Goal: Task Accomplishment & Management: Use online tool/utility

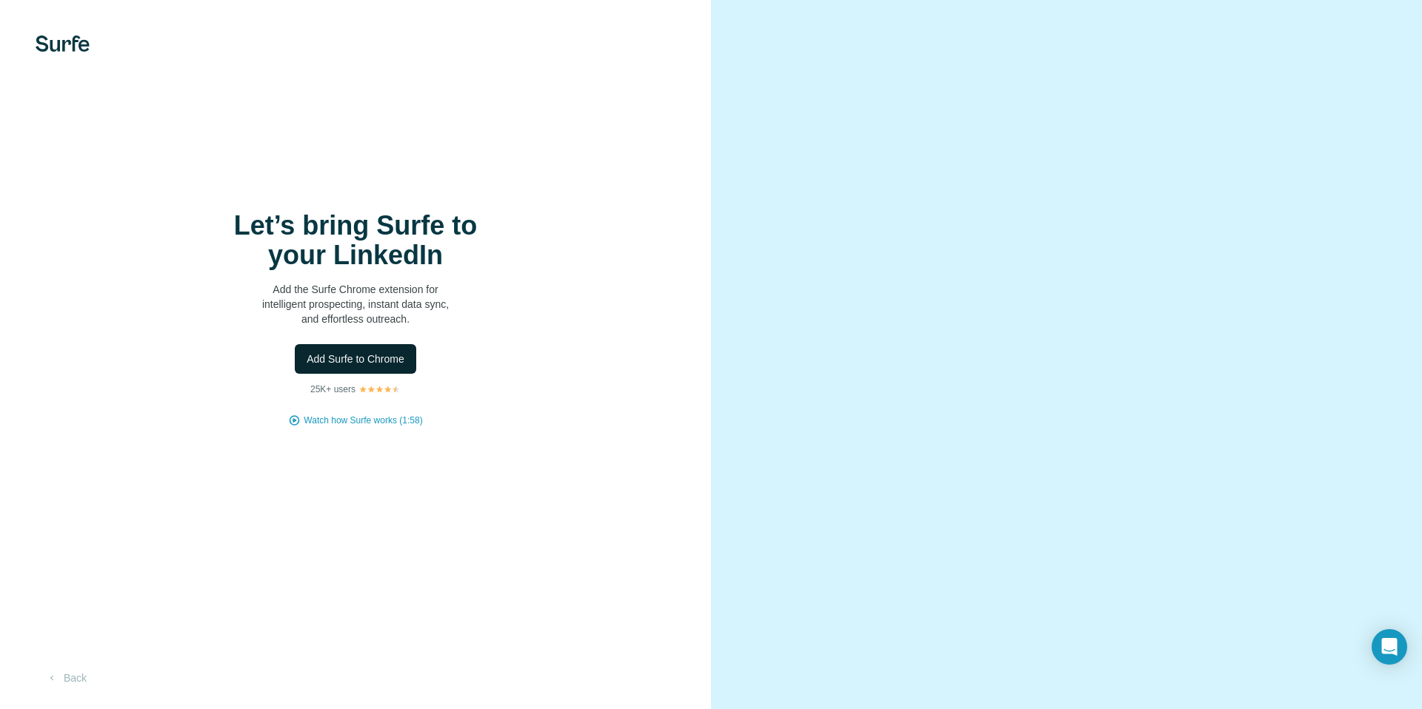
click at [393, 361] on span "Add Surfe to Chrome" at bounding box center [356, 359] width 98 height 15
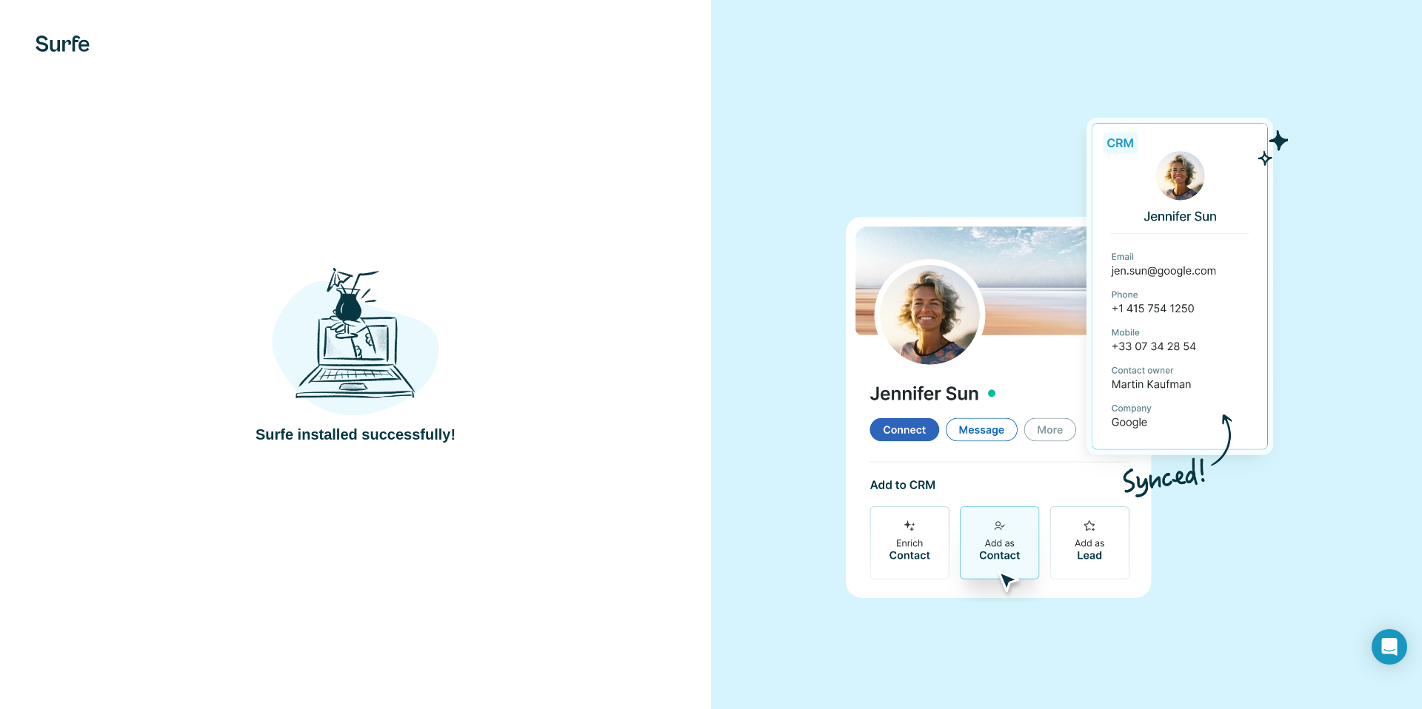
click at [1331, 172] on div at bounding box center [1066, 354] width 711 height 709
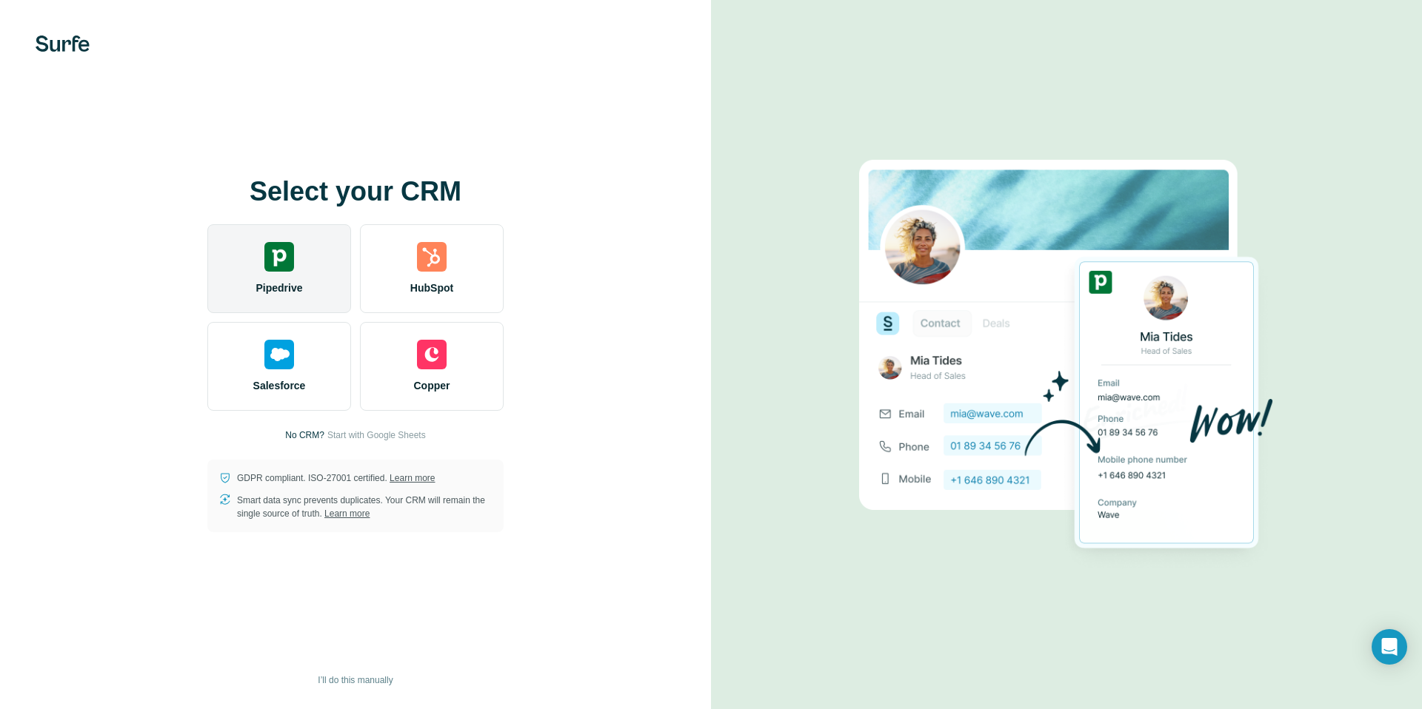
click at [282, 275] on div "Pipedrive" at bounding box center [279, 268] width 144 height 89
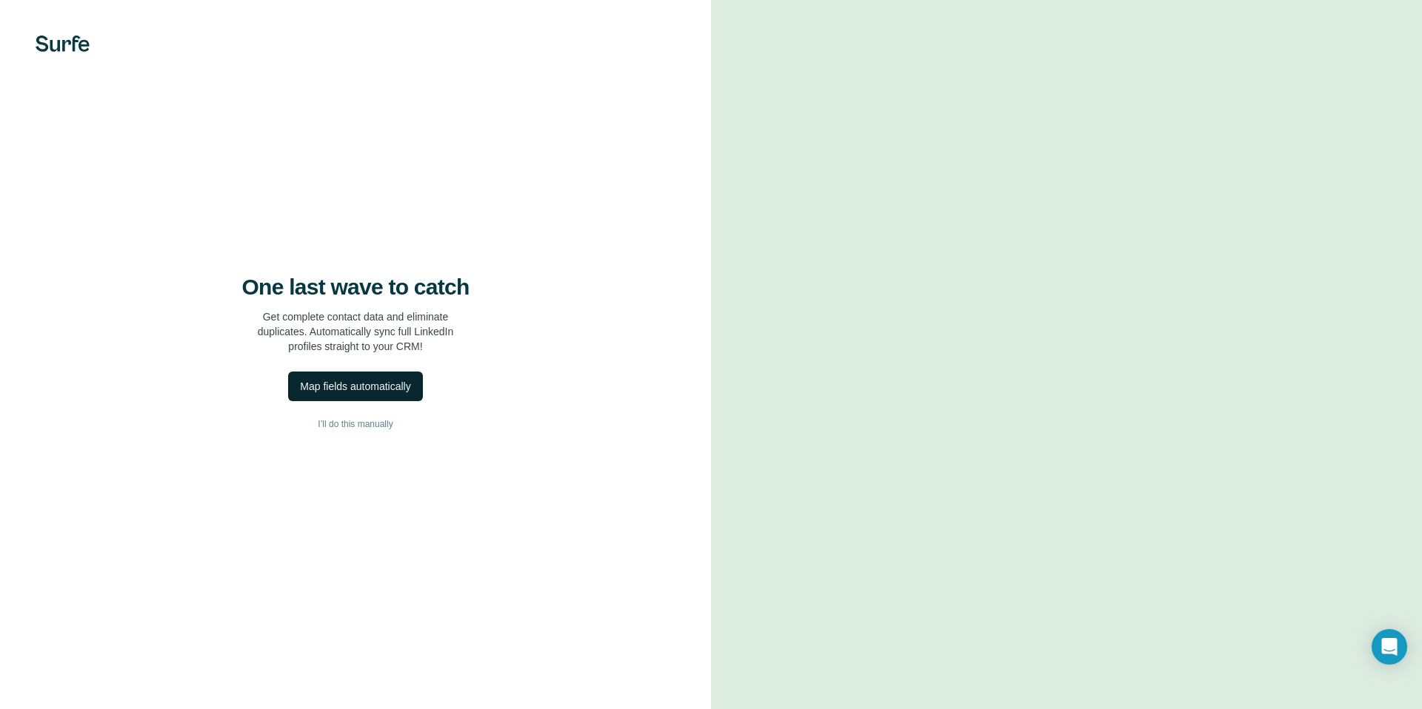
click at [361, 383] on div "Map fields automatically" at bounding box center [355, 386] width 110 height 15
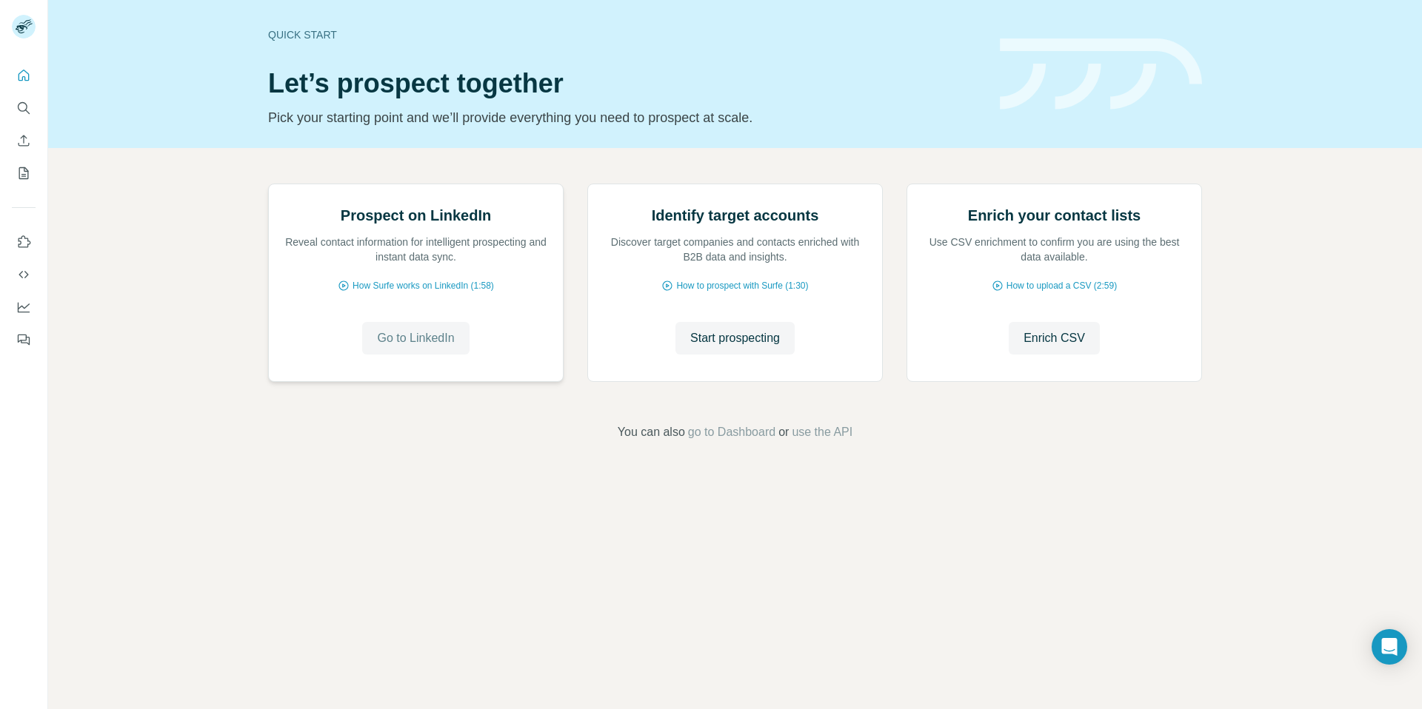
click at [422, 347] on span "Go to LinkedIn" at bounding box center [415, 339] width 77 height 18
